Goal: Information Seeking & Learning: Check status

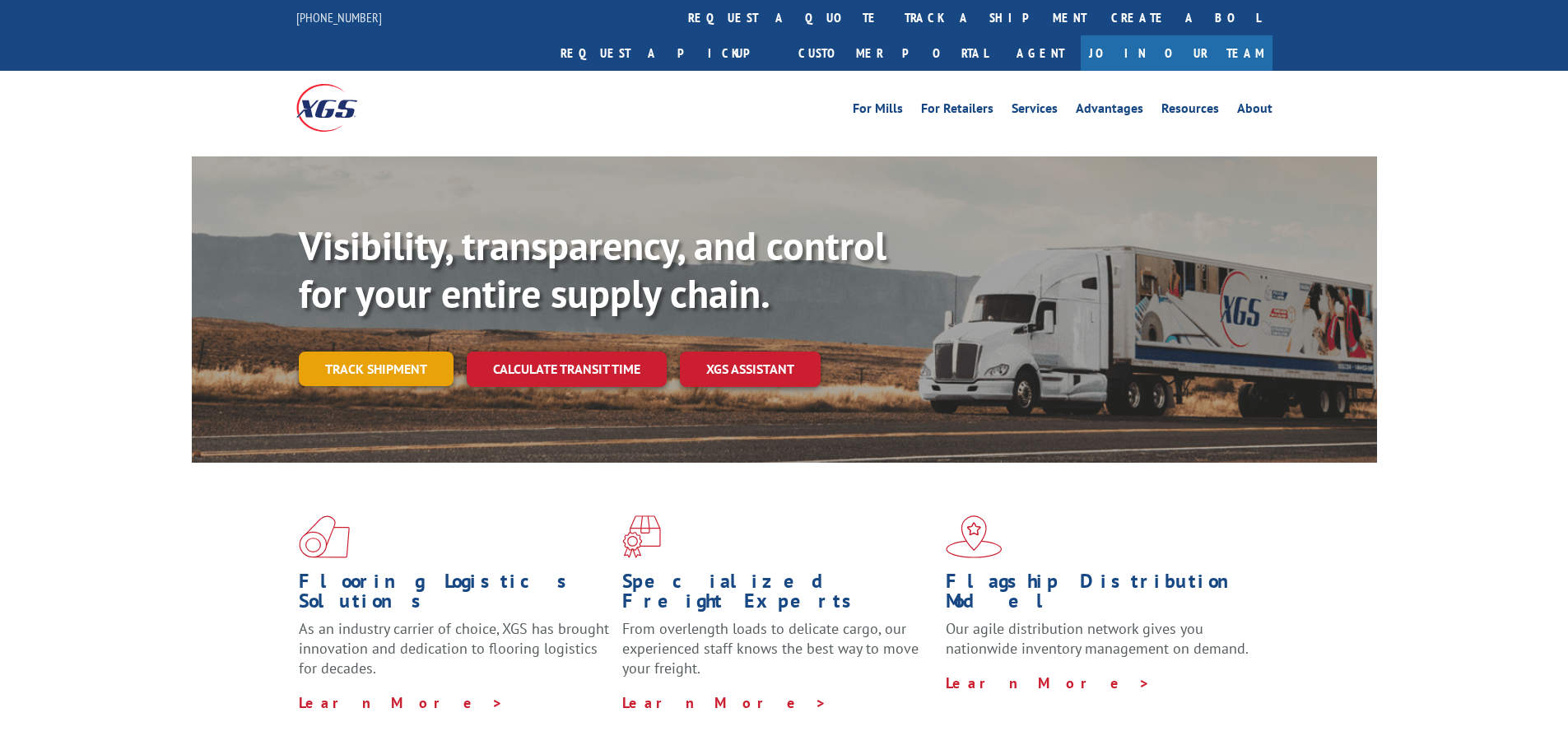
click at [363, 352] on link "Track shipment" at bounding box center [376, 369] width 155 height 35
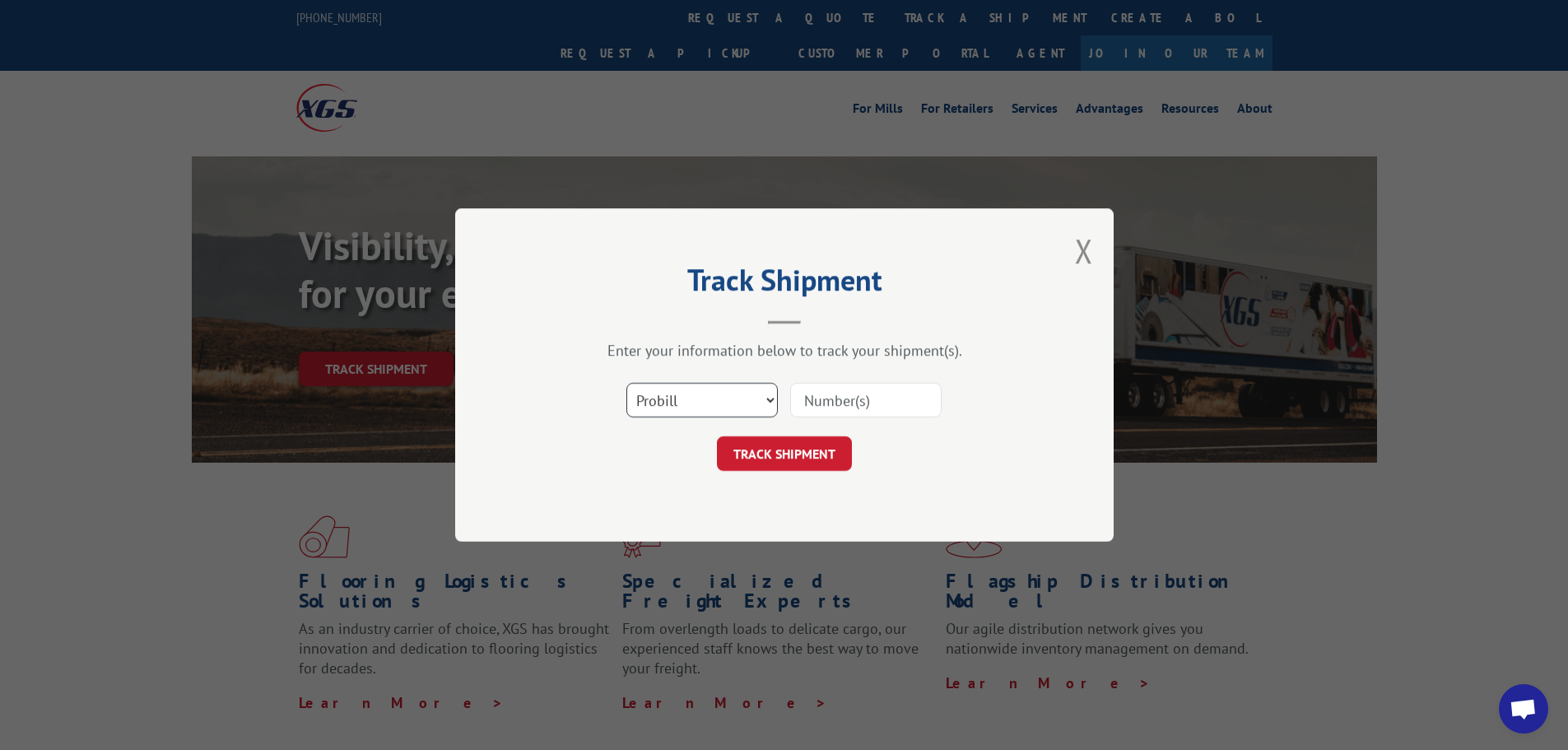
click at [654, 403] on select "Select category... Probill BOL PO" at bounding box center [702, 399] width 151 height 35
select select "bol"
click at [627, 382] on select "Select category... Probill BOL PO" at bounding box center [702, 399] width 151 height 35
click at [839, 391] on input at bounding box center [866, 399] width 151 height 35
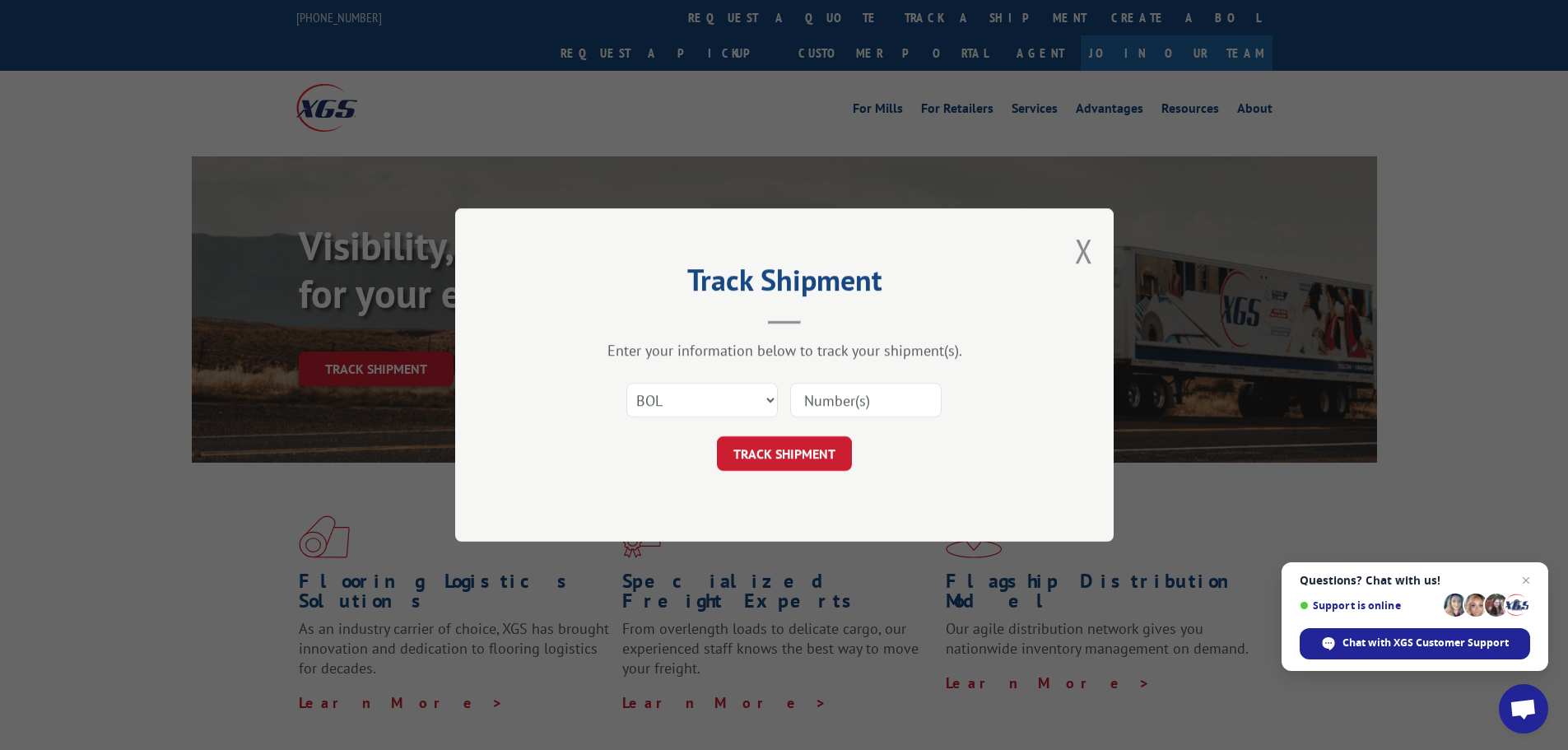
paste input "7077870"
type input "7077870"
click at [781, 464] on button "TRACK SHIPMENT" at bounding box center [784, 453] width 135 height 35
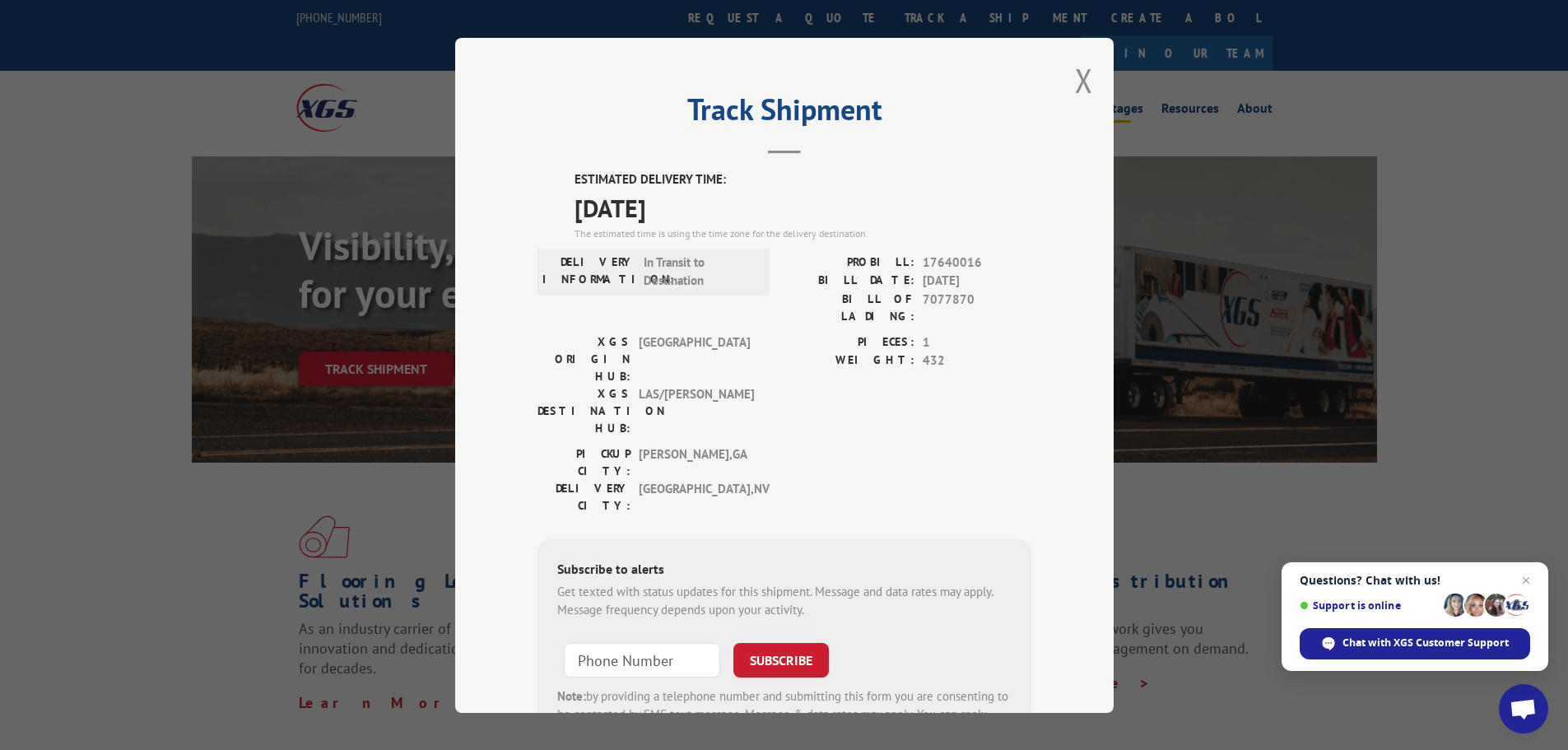
click at [1075, 76] on button "Close modal" at bounding box center [1083, 80] width 18 height 44
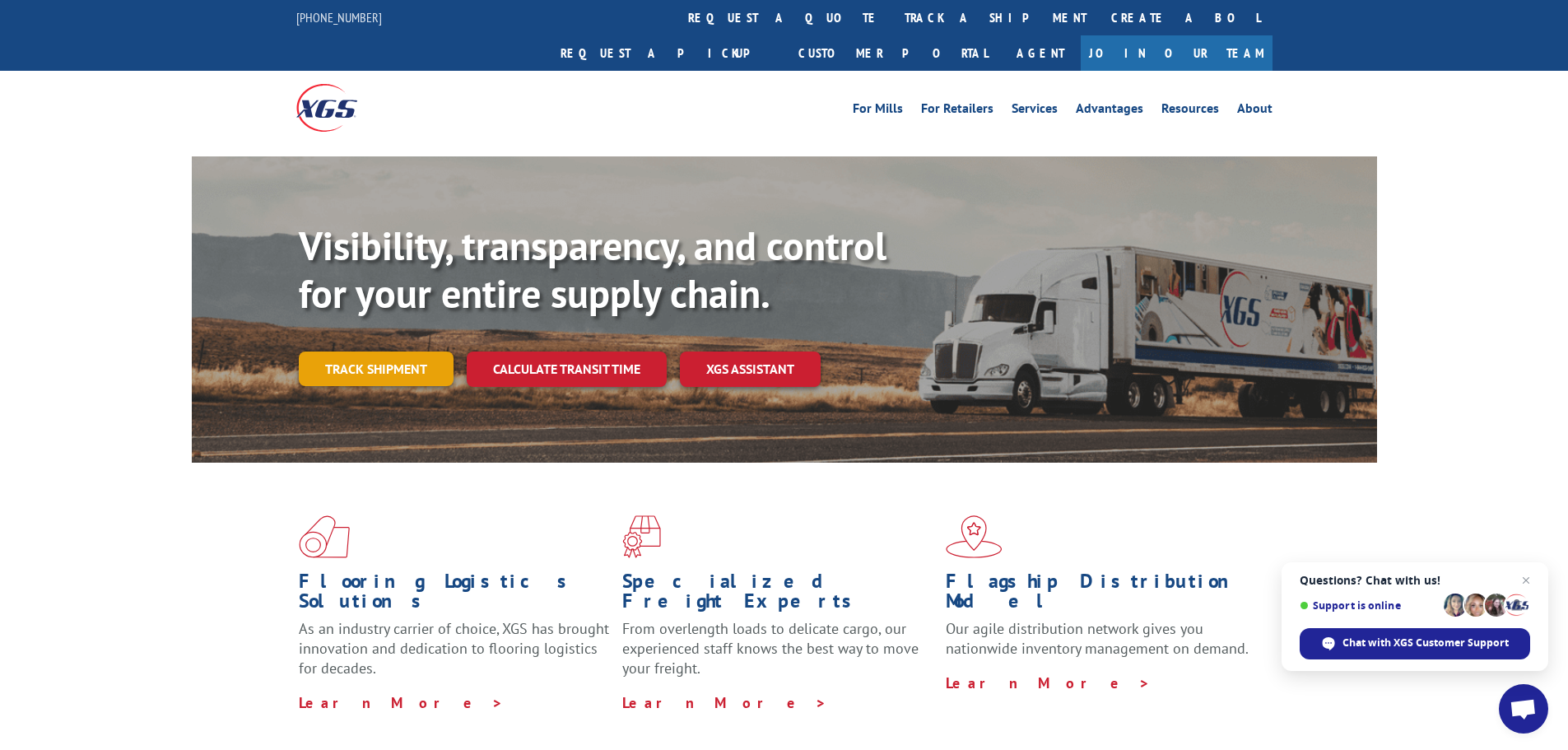
click at [345, 352] on link "Track shipment" at bounding box center [376, 369] width 155 height 35
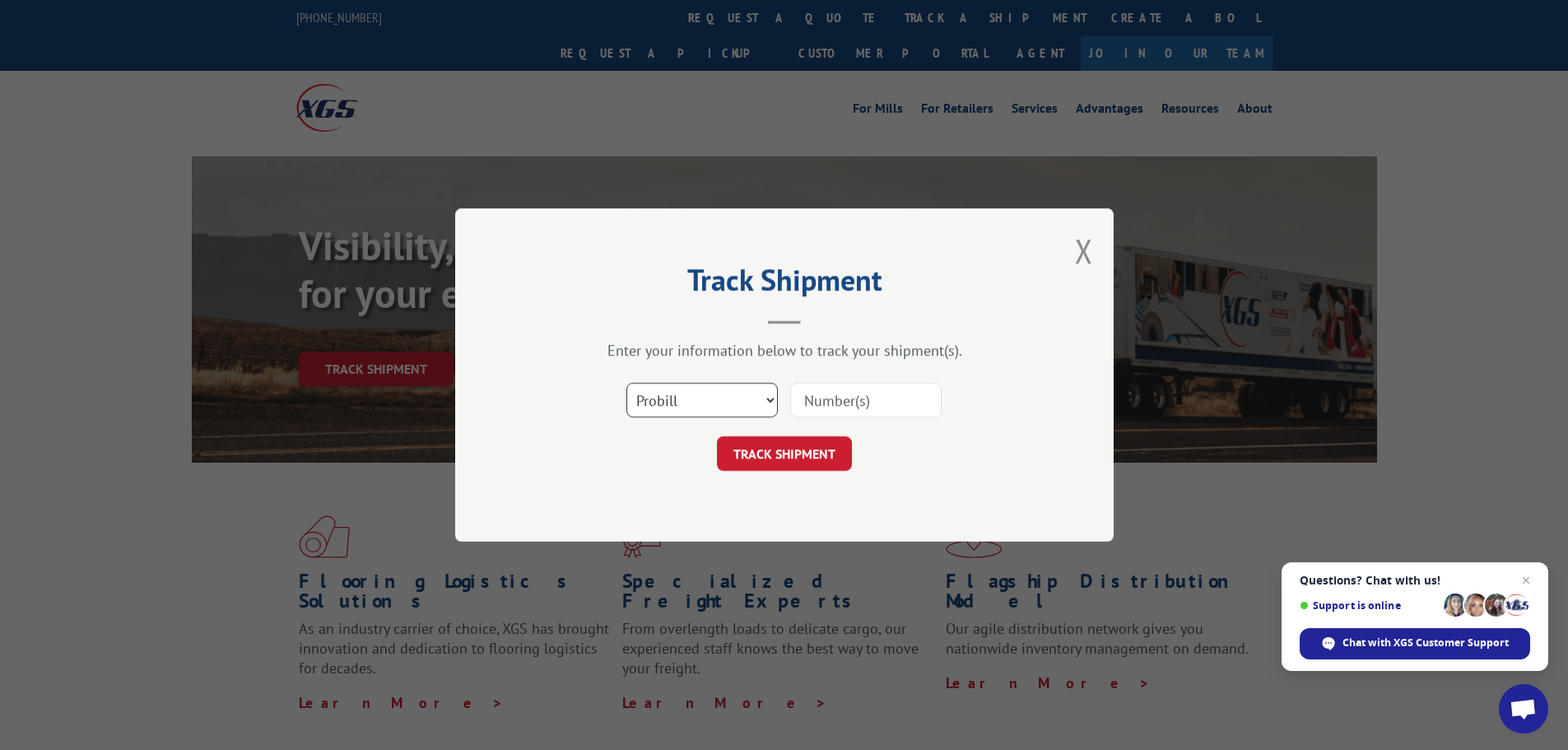
click at [677, 410] on select "Select category... Probill BOL PO" at bounding box center [702, 399] width 151 height 35
select select "bol"
click at [627, 382] on select "Select category... Probill BOL PO" at bounding box center [702, 399] width 151 height 35
click at [814, 394] on input at bounding box center [866, 399] width 151 height 35
paste input "5606268"
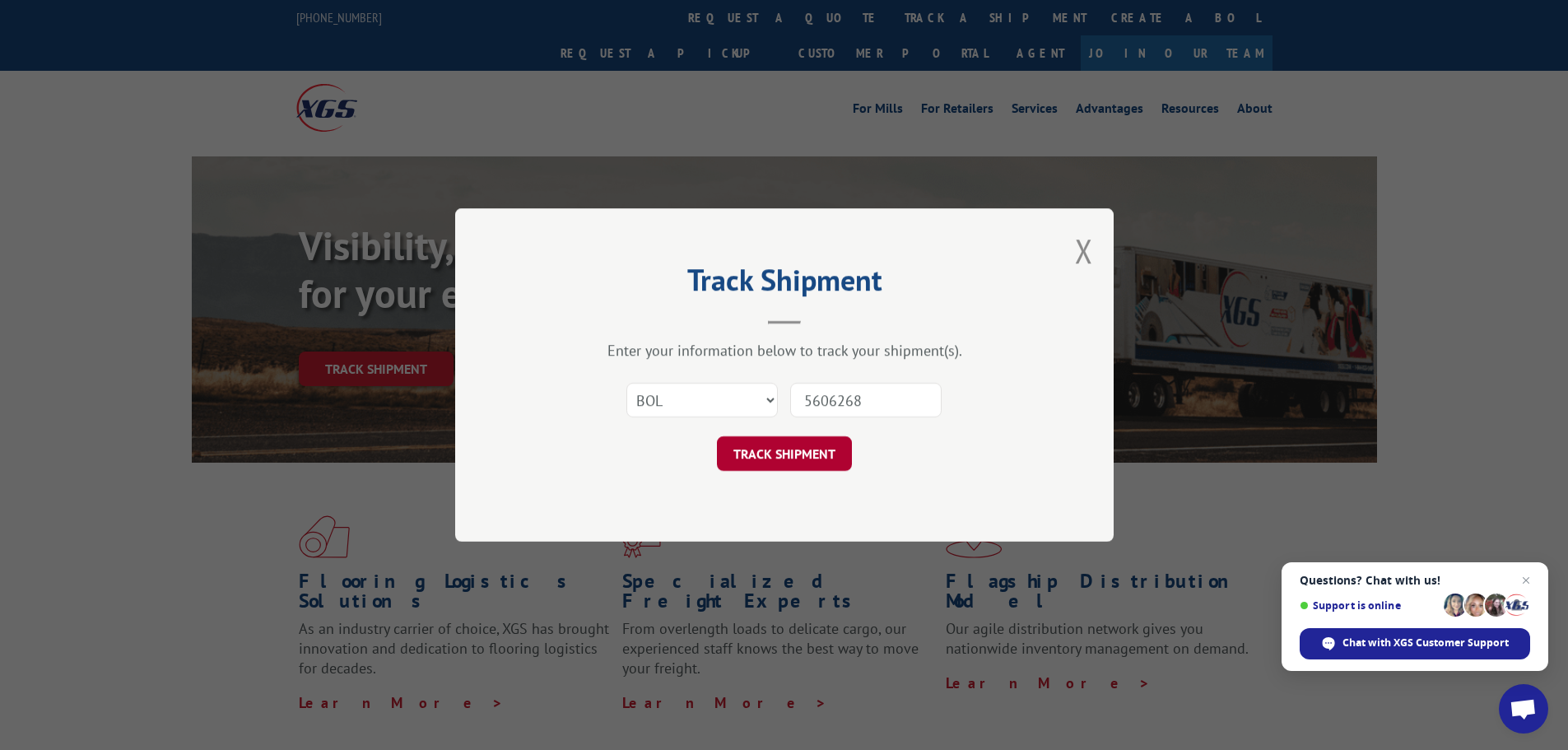
type input "5606268"
click at [766, 449] on button "TRACK SHIPMENT" at bounding box center [784, 453] width 135 height 35
